Goal: Information Seeking & Learning: Check status

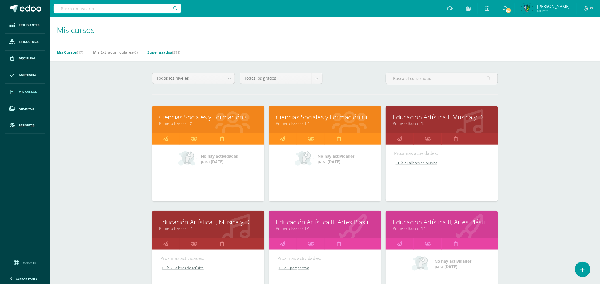
click at [171, 51] on link "Supervisados (391)" at bounding box center [163, 52] width 33 height 9
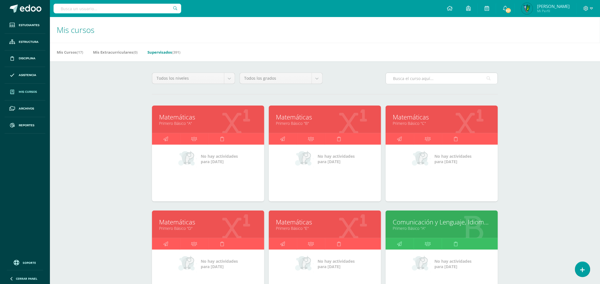
click at [416, 78] on input "text" at bounding box center [442, 78] width 112 height 11
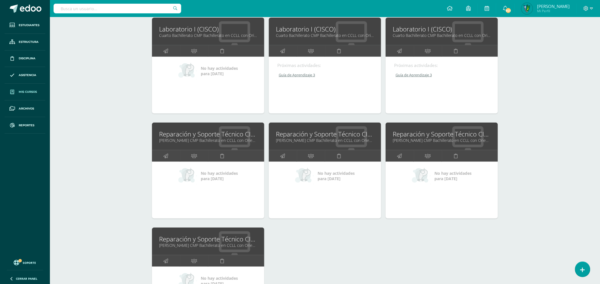
scroll to position [94, 0]
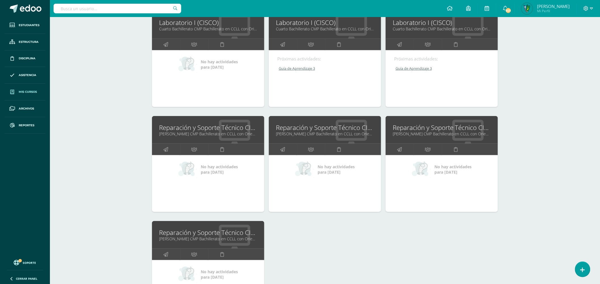
type input "cisco"
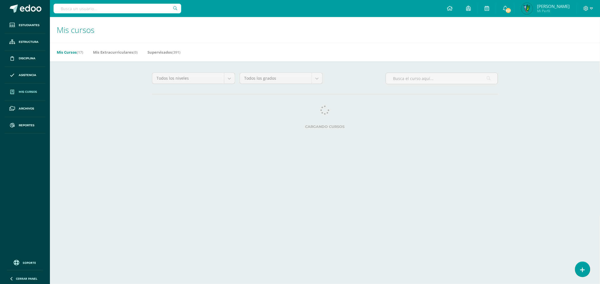
click at [114, 9] on input "text" at bounding box center [118, 9] width 128 height 10
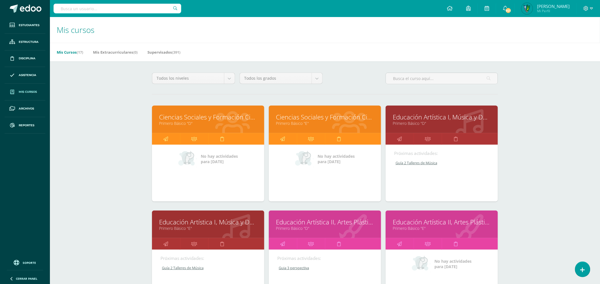
type input "h"
type input "gabriel garcia"
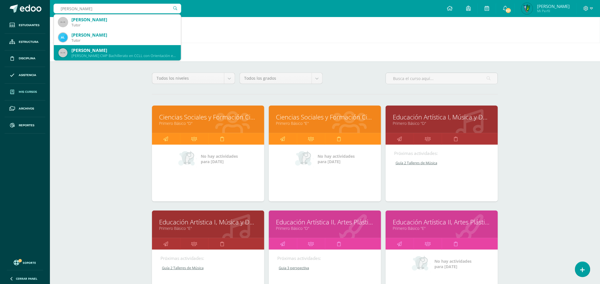
click at [123, 55] on div "Quinto Bachillerato CMP Bachillerato en CCLL con Orientación en Computación 201…" at bounding box center [123, 55] width 105 height 5
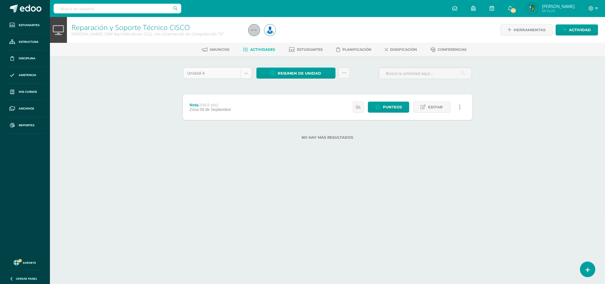
click at [245, 68] on body "Estudiantes Estructura Disciplina Asistencia Mis cursos Archivos Reportes Sopor…" at bounding box center [302, 79] width 605 height 158
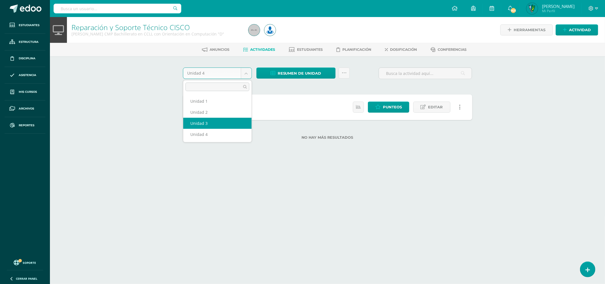
select select "Unidad 3"
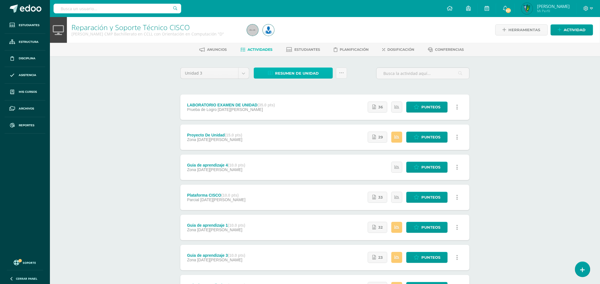
click at [287, 73] on span "Resumen de unidad" at bounding box center [297, 73] width 44 height 10
click at [294, 36] on link "Descargar como HTML" at bounding box center [293, 35] width 60 height 9
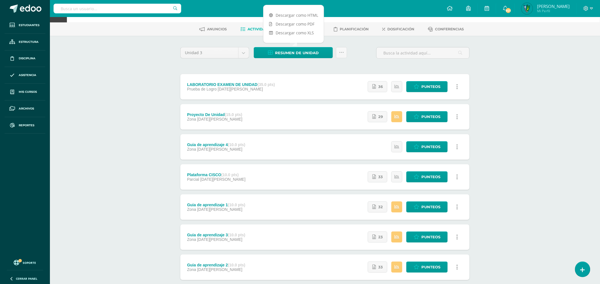
scroll to position [31, 0]
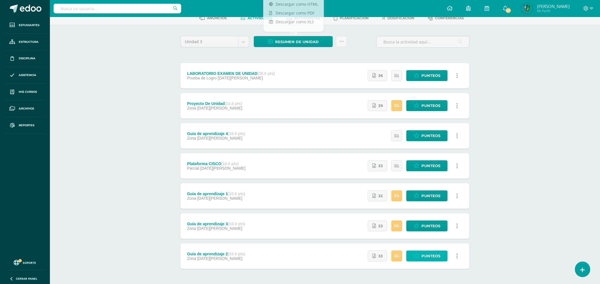
click at [438, 254] on span "Punteos" at bounding box center [430, 256] width 19 height 10
